Goal: Information Seeking & Learning: Learn about a topic

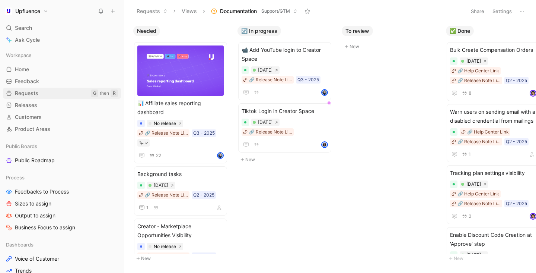
scroll to position [2, 0]
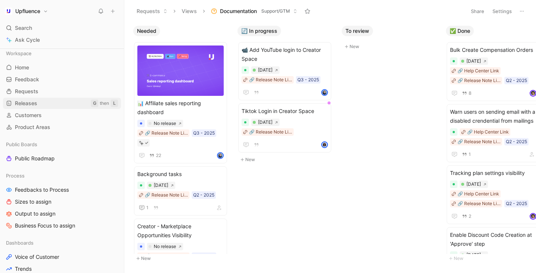
click at [42, 104] on link "Releases G then L" at bounding box center [62, 103] width 118 height 11
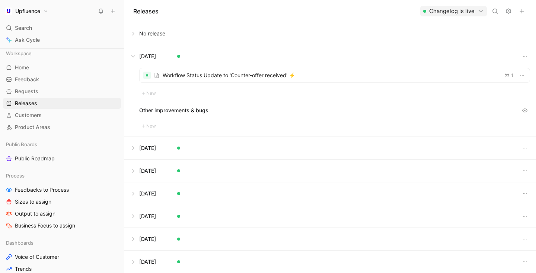
click at [162, 37] on button at bounding box center [330, 33] width 411 height 22
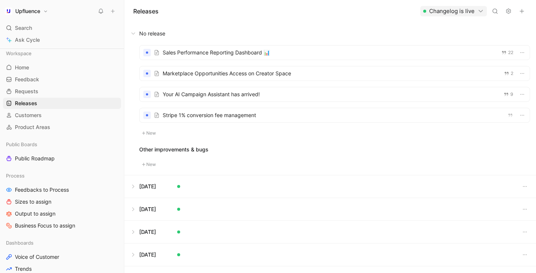
click at [203, 115] on div at bounding box center [335, 115] width 390 height 14
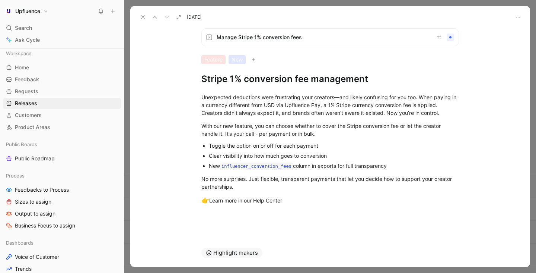
click at [376, 37] on span "Manage Stripe 1% conversion fees" at bounding box center [324, 37] width 214 height 9
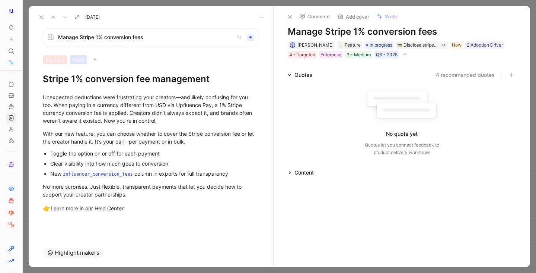
click at [405, 56] on icon "button" at bounding box center [405, 55] width 4 height 4
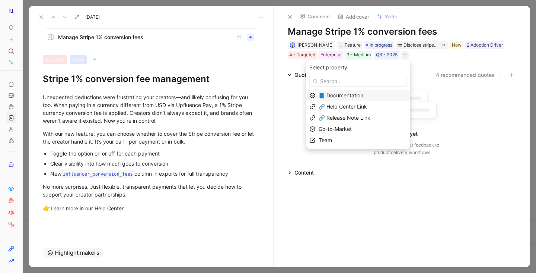
click at [364, 96] on span "📘 Documentation" at bounding box center [341, 95] width 45 height 6
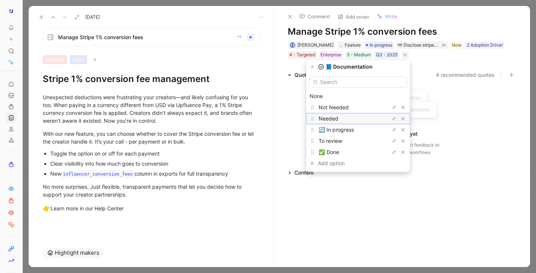
click at [362, 117] on div "Needed" at bounding box center [347, 118] width 56 height 9
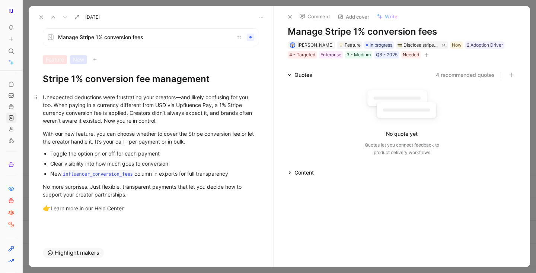
click at [184, 99] on div "Unexpected deductions were frustrating your creators—and likely confusing for y…" at bounding box center [151, 108] width 216 height 31
click at [182, 99] on div "Unexpected deductions were frustrating your creators—and likely confusing for y…" at bounding box center [151, 108] width 216 height 31
click at [292, 15] on icon at bounding box center [290, 17] width 6 height 6
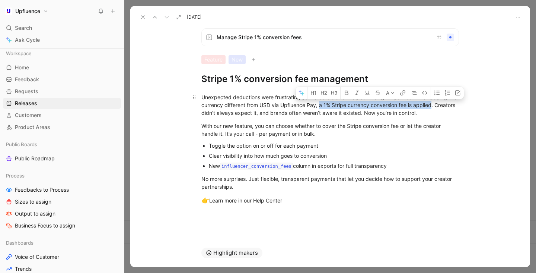
drag, startPoint x: 324, startPoint y: 106, endPoint x: 437, endPoint y: 104, distance: 112.9
click at [437, 104] on div "Unexpected deductions were frustrating your creators and likely confusing for y…" at bounding box center [331, 104] width 258 height 23
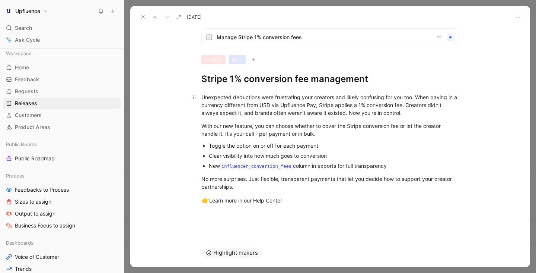
click at [436, 111] on div "Unexpected deductions were frustrating your creators and likely confusing for y…" at bounding box center [331, 104] width 258 height 23
click at [416, 97] on div "Unexpected deductions were frustrating your creators and likely confusing for y…" at bounding box center [331, 104] width 258 height 23
click at [411, 106] on div "Unexpected deductions were frustrating your creators and likely confusing for y…" at bounding box center [331, 104] width 258 height 23
click at [353, 114] on div "Unexpected deductions were frustrating your creators and likely confusing for y…" at bounding box center [331, 104] width 258 height 23
click at [352, 114] on div "Unexpected deductions were frustrating your creators and likely confusing for y…" at bounding box center [331, 104] width 258 height 23
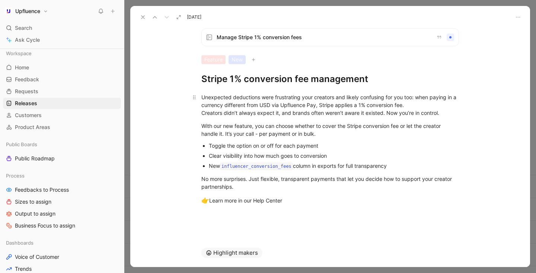
click at [281, 114] on div "Unexpected deductions were frustrating your creators and likely confusing for y…" at bounding box center [331, 104] width 258 height 23
drag, startPoint x: 292, startPoint y: 114, endPoint x: 310, endPoint y: 114, distance: 17.1
click at [310, 114] on div "Unexpected deductions were frustrating your creators and likely confusing for y…" at bounding box center [331, 104] width 258 height 23
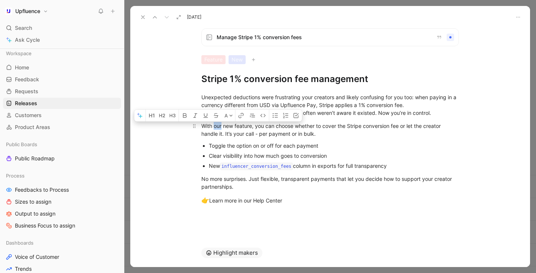
drag, startPoint x: 215, startPoint y: 126, endPoint x: 222, endPoint y: 126, distance: 7.1
click at [222, 126] on div "With our new feature, you can choose whether to cover the Stripe conversion fee…" at bounding box center [331, 130] width 258 height 16
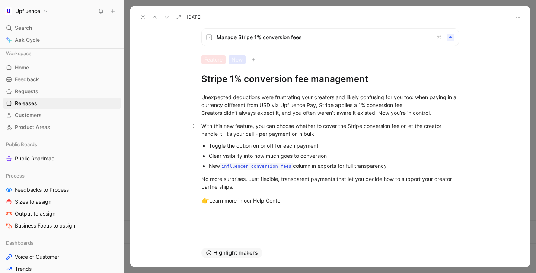
click at [356, 136] on div "With this new feature, you can choose whether to cover the Stripe conversion fe…" at bounding box center [331, 130] width 258 height 16
click at [258, 134] on div "With this new feature, you can choose whether to cover the Stripe conversion fe…" at bounding box center [331, 130] width 258 height 16
click at [259, 135] on div "With this new feature, you can choose whether to cover the Stripe conversion fe…" at bounding box center [331, 130] width 258 height 16
click at [335, 136] on div "With this new feature, you can choose whether to cover the Stripe conversion fe…" at bounding box center [331, 130] width 258 height 16
click at [225, 133] on div "With this new feature, you can choose whether to cover the Stripe conversion fe…" at bounding box center [331, 130] width 258 height 16
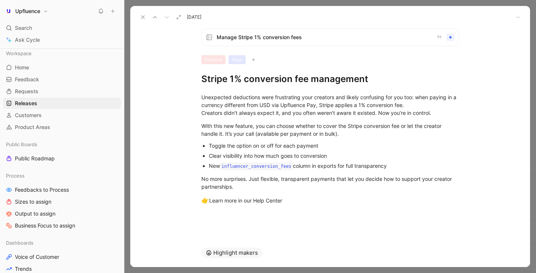
click at [352, 148] on div "Toggle the option on or off for each payment" at bounding box center [334, 146] width 250 height 8
click at [349, 158] on div "Clear visibility into how much goes to conversion" at bounding box center [334, 156] width 250 height 8
drag, startPoint x: 244, startPoint y: 156, endPoint x: 254, endPoint y: 156, distance: 9.3
click at [254, 156] on div "Clear visibility into how much goes to conversion" at bounding box center [334, 156] width 250 height 8
click at [250, 180] on div "No more surprises. Just flexible, transparent payments that let you decide how …" at bounding box center [331, 183] width 258 height 16
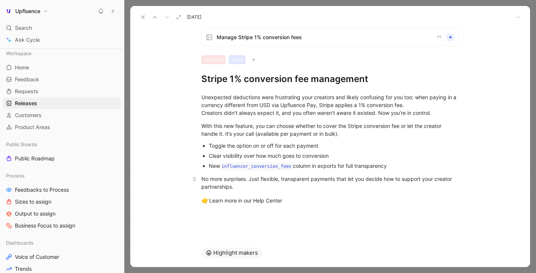
click at [253, 180] on div "No more surprises. Just flexible, transparent payments that let you decide how …" at bounding box center [331, 183] width 258 height 16
click at [279, 180] on div "No more surprises, just flexible, transparent payments that let you decide how …" at bounding box center [331, 183] width 258 height 16
click at [281, 188] on div "No more surprises, just flexible and transparent payments that let you decide h…" at bounding box center [331, 183] width 258 height 16
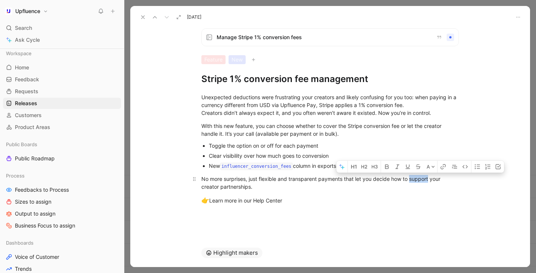
drag, startPoint x: 412, startPoint y: 181, endPoint x: 430, endPoint y: 180, distance: 17.9
click at [430, 180] on div "No more surprises, just flexible and transparent payments that let you decide h…" at bounding box center [331, 183] width 258 height 16
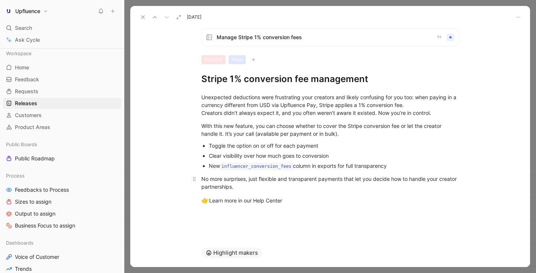
click at [319, 186] on div "No more surprises, just flexible and transparent payments that let you decide h…" at bounding box center [331, 183] width 258 height 16
click at [140, 18] on icon at bounding box center [143, 17] width 6 height 6
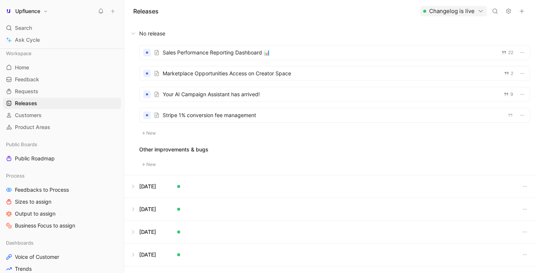
click at [189, 76] on div at bounding box center [335, 73] width 390 height 14
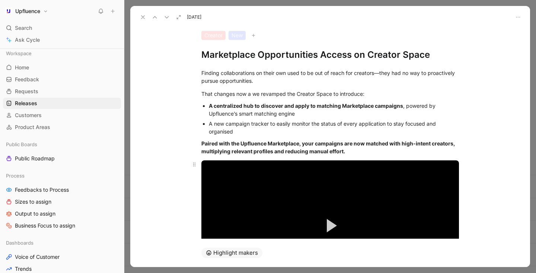
scroll to position [31, 0]
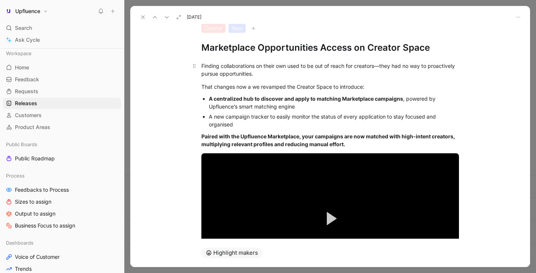
click at [381, 66] on div "Finding collaborations on their own used to be out of reach for creators—they h…" at bounding box center [331, 70] width 258 height 16
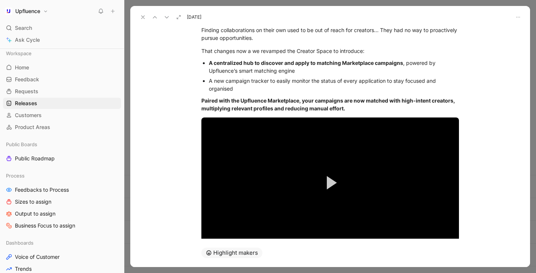
scroll to position [69, 0]
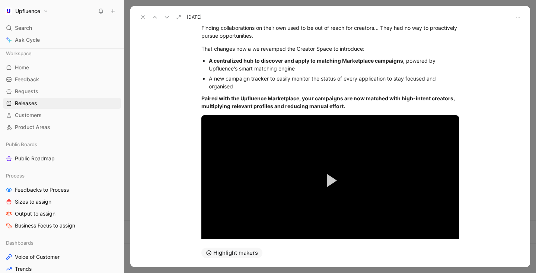
click at [267, 80] on div "A new campaign tracker to easily monitor the status of every application to sta…" at bounding box center [334, 83] width 250 height 16
click at [269, 80] on div "A new campaign tracker to easily monitor the status of every application to sta…" at bounding box center [334, 83] width 250 height 16
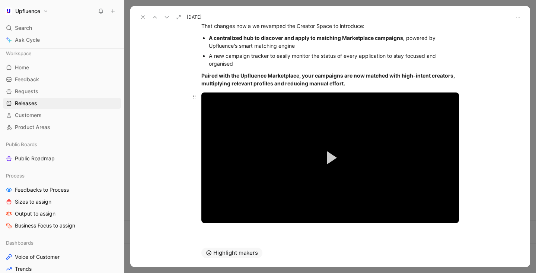
scroll to position [106, 0]
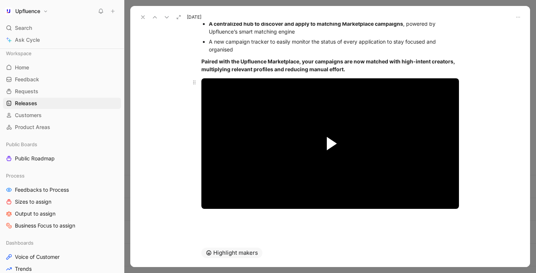
click at [336, 145] on span "Video Player" at bounding box center [332, 143] width 10 height 13
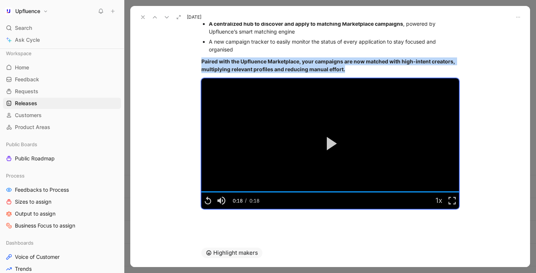
click at [146, 18] on button at bounding box center [143, 17] width 10 height 10
